Goal: Find specific page/section: Find specific page/section

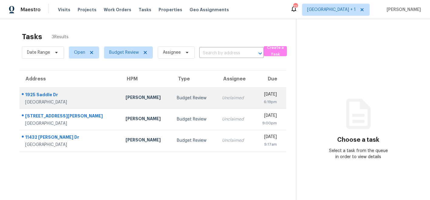
click at [125, 101] on div "[PERSON_NAME]" at bounding box center [146, 98] width 42 height 8
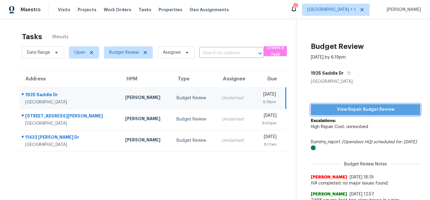
click at [348, 109] on span "View Repair Budget Review" at bounding box center [365, 110] width 100 height 8
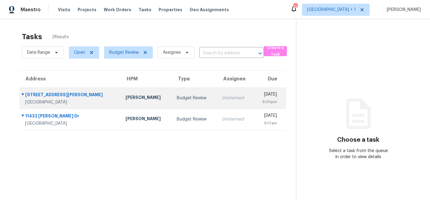
click at [125, 99] on div "[PERSON_NAME]" at bounding box center [146, 98] width 42 height 8
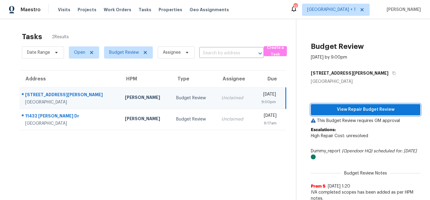
click at [358, 110] on span "View Repair Budget Review" at bounding box center [365, 110] width 100 height 8
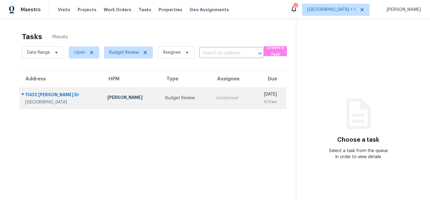
click at [88, 98] on td "[STREET_ADDRESS][PERSON_NAME]" at bounding box center [60, 97] width 83 height 21
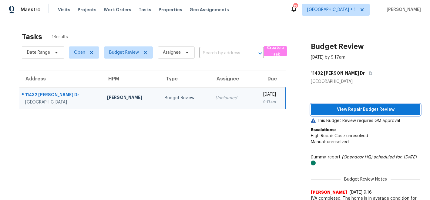
click at [353, 112] on span "View Repair Budget Review" at bounding box center [365, 110] width 100 height 8
